Goal: Information Seeking & Learning: Learn about a topic

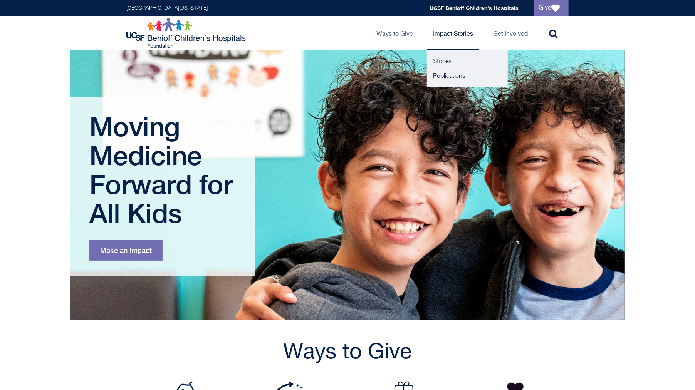
click at [449, 34] on link "Impact Stories" at bounding box center [453, 33] width 52 height 35
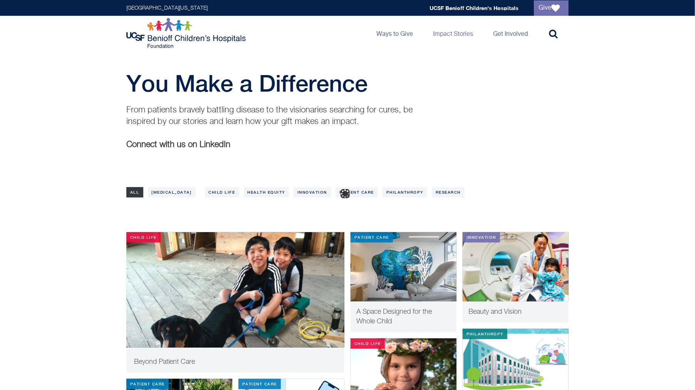
click at [343, 111] on p "From patients bravely battling disease to the visionaries searching for cures, …" at bounding box center [274, 115] width 297 height 23
click at [358, 120] on p "From patients bravely battling disease to the visionaries searching for cures, …" at bounding box center [274, 115] width 297 height 23
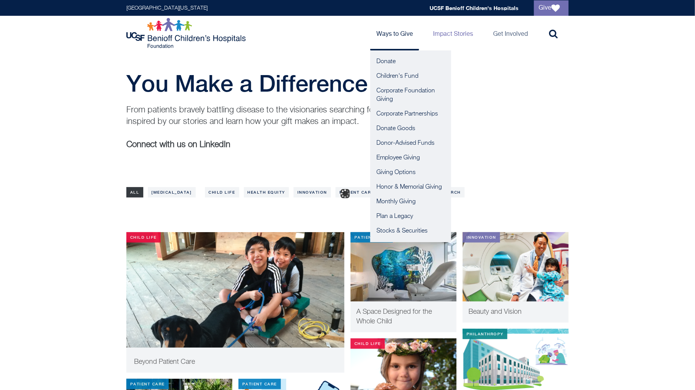
click at [388, 29] on link "Ways to Give" at bounding box center [394, 33] width 49 height 35
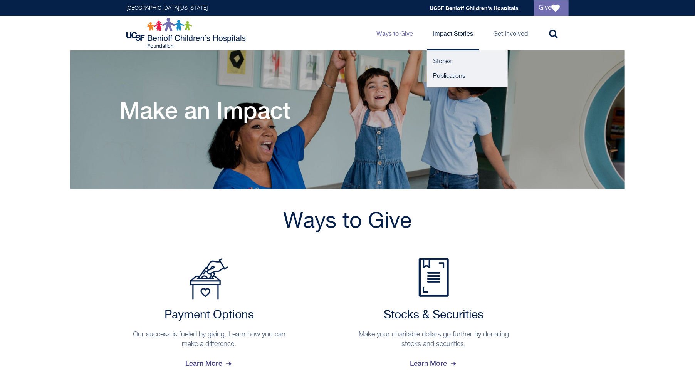
click at [440, 33] on link "Impact Stories" at bounding box center [453, 33] width 52 height 35
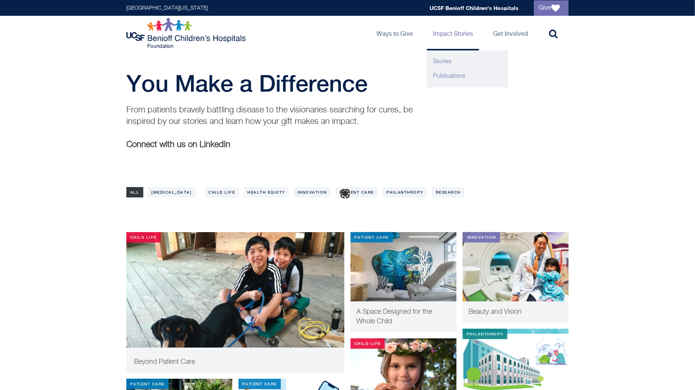
click at [450, 74] on link "Publications" at bounding box center [467, 76] width 81 height 15
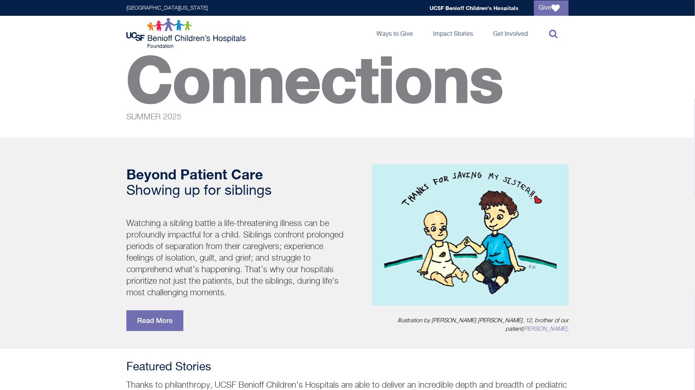
click at [553, 35] on icon at bounding box center [553, 33] width 8 height 9
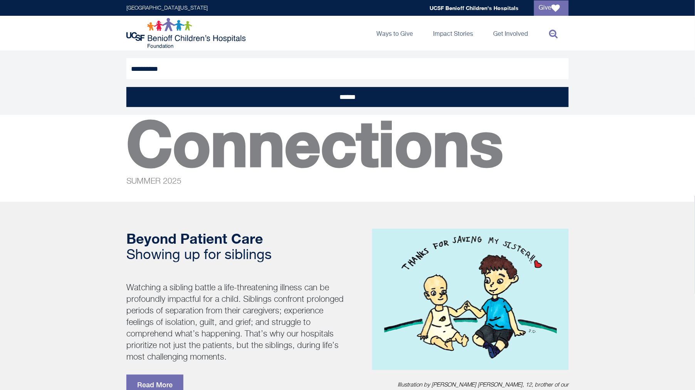
type input "**********"
click at [126, 87] on input "******" at bounding box center [347, 97] width 442 height 20
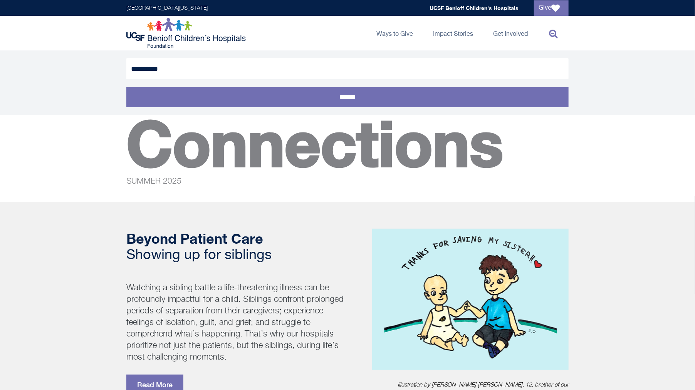
click at [404, 97] on input "******" at bounding box center [347, 97] width 442 height 20
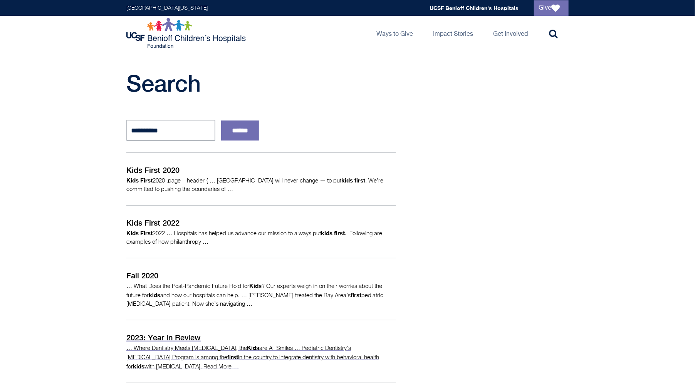
click at [157, 332] on p "2023: Year in Review" at bounding box center [261, 338] width 270 height 12
click at [153, 218] on p "Kids First 2022" at bounding box center [261, 223] width 270 height 12
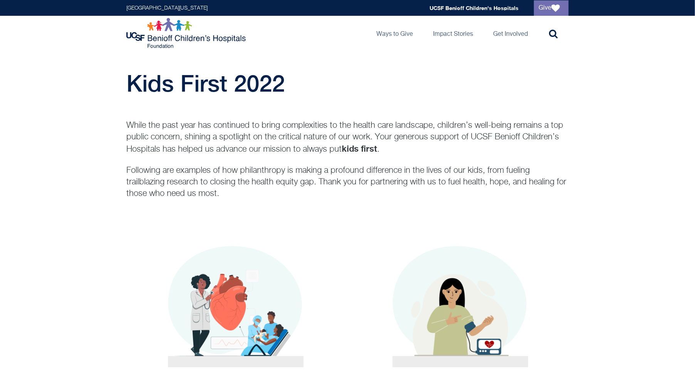
click at [398, 155] on div "While the past year has continued to bring complexities to the health care land…" at bounding box center [347, 169] width 456 height 99
drag, startPoint x: 389, startPoint y: 149, endPoint x: 376, endPoint y: 137, distance: 18.6
click at [376, 137] on p "While the past year has continued to bring complexities to the health care land…" at bounding box center [347, 137] width 442 height 35
copy p "Your generous support of UCSF Benioff Children’s Hospitals has helped us advanc…"
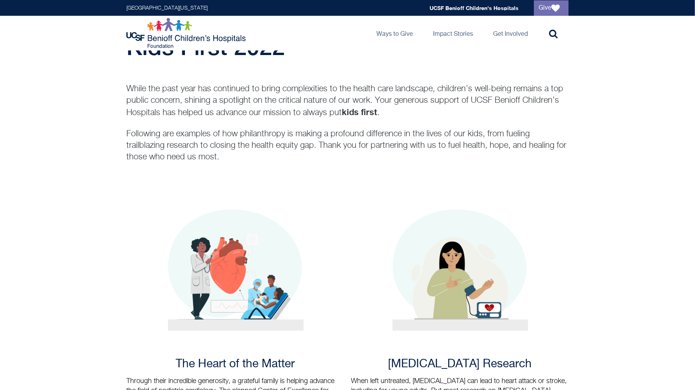
scroll to position [43, 0]
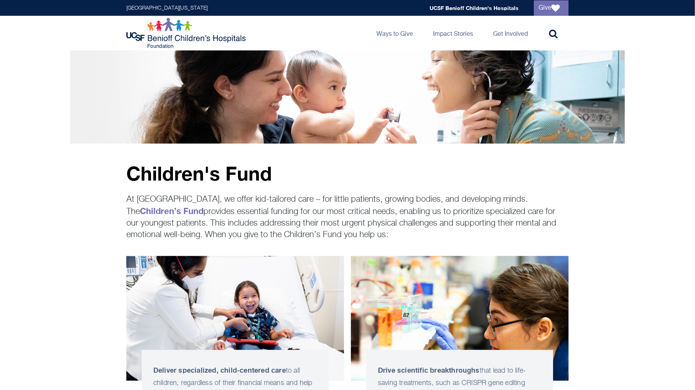
click at [388, 159] on div "Children's Fund At [GEOGRAPHIC_DATA], we offer kid-tailored care – for little p…" at bounding box center [347, 192] width 695 height 97
click at [389, 158] on div "Children's Fund At [GEOGRAPHIC_DATA], we offer kid-tailored care – for little p…" at bounding box center [347, 192] width 695 height 97
click at [372, 216] on p "At [GEOGRAPHIC_DATA], we offer kid-tailored care – for little patients, growing…" at bounding box center [347, 217] width 442 height 47
click at [455, 236] on p "At [GEOGRAPHIC_DATA], we offer kid-tailored care – for little patients, growing…" at bounding box center [347, 217] width 442 height 47
drag, startPoint x: 450, startPoint y: 240, endPoint x: 120, endPoint y: 199, distance: 331.8
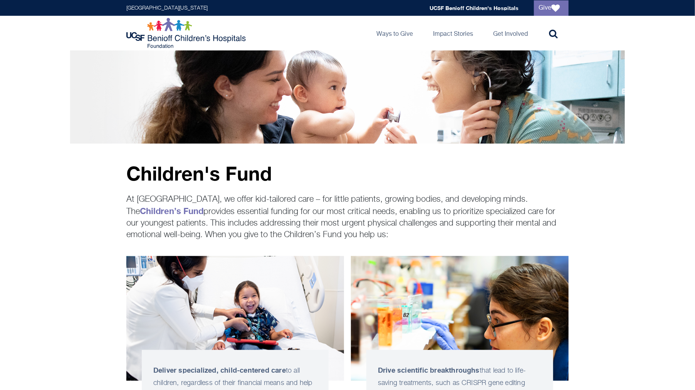
click at [120, 199] on div "Children's Fund At [GEOGRAPHIC_DATA], we offer kid-tailored care – for little p…" at bounding box center [347, 202] width 456 height 78
copy p "At [GEOGRAPHIC_DATA], we offer kid-tailored care – for little patients, growing…"
click at [646, 144] on div "Children's Fund At [GEOGRAPHIC_DATA], we offer kid-tailored care – for little p…" at bounding box center [347, 192] width 695 height 97
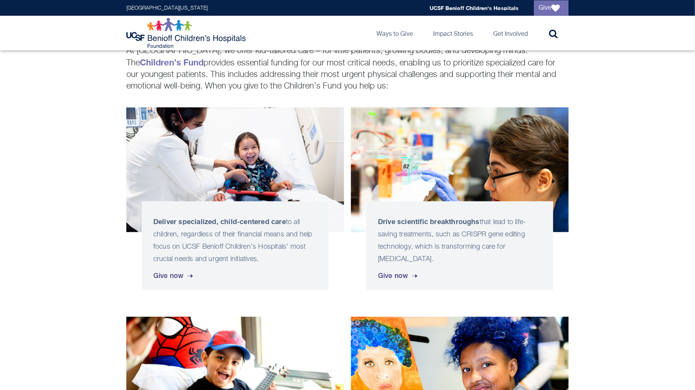
scroll to position [217, 0]
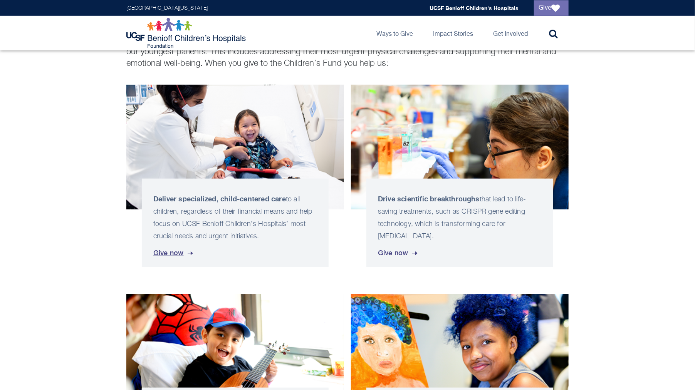
click at [253, 256] on div "Deliver specialized, child-centered care to all children, regardless of their f…" at bounding box center [235, 223] width 187 height 89
click at [293, 236] on p "Deliver specialized, child-centered care to all children, regardless of their f…" at bounding box center [235, 218] width 164 height 50
drag, startPoint x: 97, startPoint y: 180, endPoint x: 277, endPoint y: 235, distance: 188.3
click at [277, 235] on div "Deliver specialized, child-centered care to all children, regardless of their f…" at bounding box center [347, 176] width 695 height 183
copy link "Deliver specialized, child-centered care to all children, regardless of their f…"
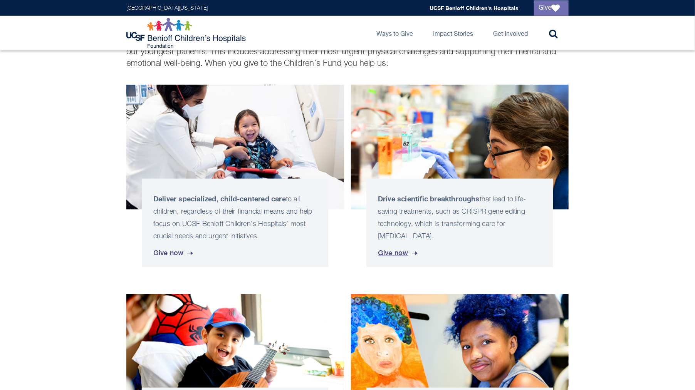
drag, startPoint x: 574, startPoint y: 233, endPoint x: 378, endPoint y: 201, distance: 198.5
click at [378, 201] on div "Deliver specialized, child-centered care to all children, regardless of their f…" at bounding box center [347, 176] width 456 height 183
copy p "Drive scientific breakthroughs that lead to life-saving treatments, such as CRI…"
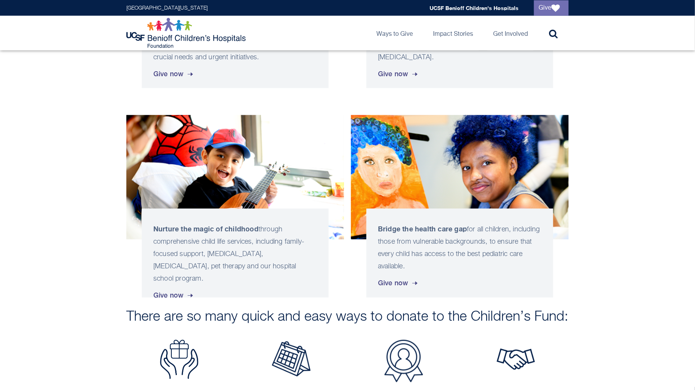
scroll to position [405, 0]
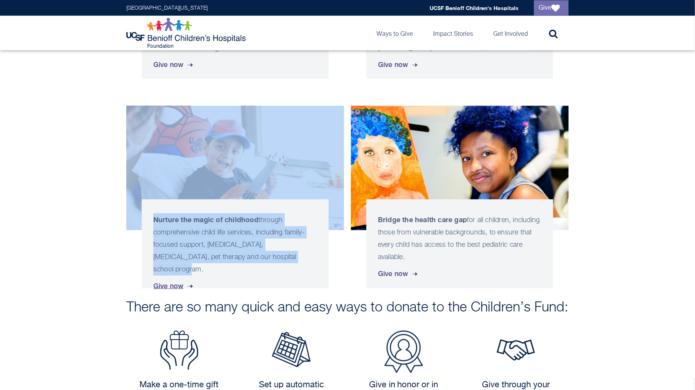
drag, startPoint x: 79, startPoint y: 203, endPoint x: 294, endPoint y: 259, distance: 222.1
click at [294, 259] on div "Nurture the magic of childhood through comprehensive child life services, inclu…" at bounding box center [347, 197] width 695 height 183
copy link "Nurture the magic of childhood through comprehensive child life services, inclu…"
drag, startPoint x: 582, startPoint y: 265, endPoint x: 372, endPoint y: 221, distance: 214.6
click at [372, 221] on div "Nurture the magic of childhood through comprehensive child life services, inclu…" at bounding box center [347, 197] width 695 height 183
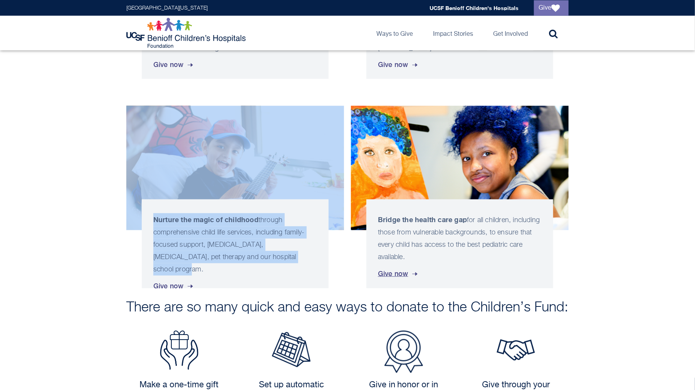
copy div "Bridge the health care gap for all children, including those from vulnerable ba…"
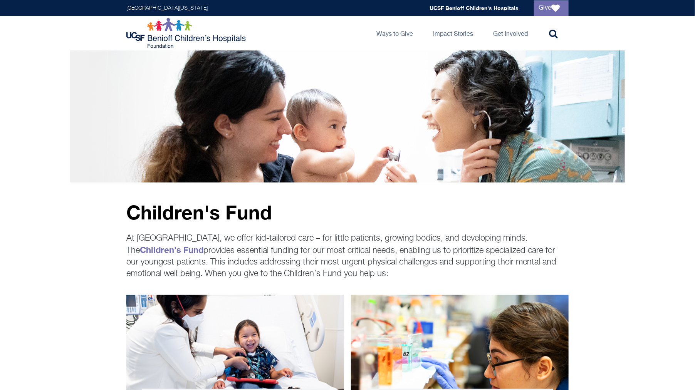
scroll to position [0, 0]
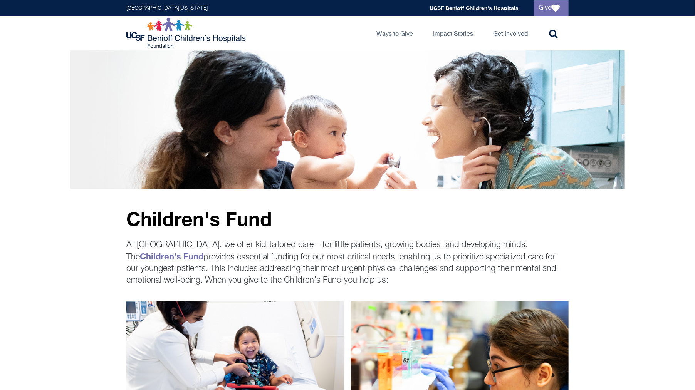
drag, startPoint x: 251, startPoint y: 280, endPoint x: 437, endPoint y: 278, distance: 186.1
click at [437, 278] on p "At [GEOGRAPHIC_DATA], we offer kid-tailored care – for little patients, growing…" at bounding box center [347, 262] width 442 height 47
